Goal: Register for event/course

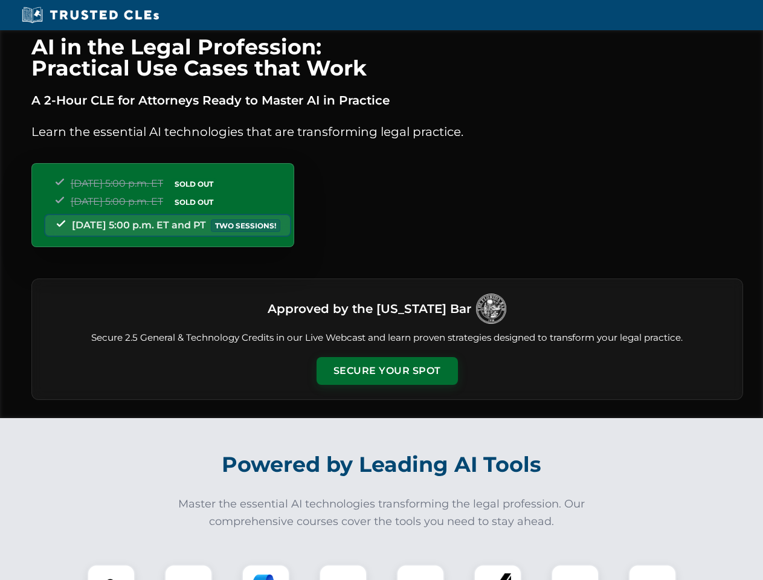
click at [387, 371] on button "Secure Your Spot" at bounding box center [386, 371] width 141 height 28
click at [111, 572] on img at bounding box center [111, 588] width 35 height 35
click at [188, 572] on div at bounding box center [188, 588] width 48 height 48
